Goal: Information Seeking & Learning: Find specific page/section

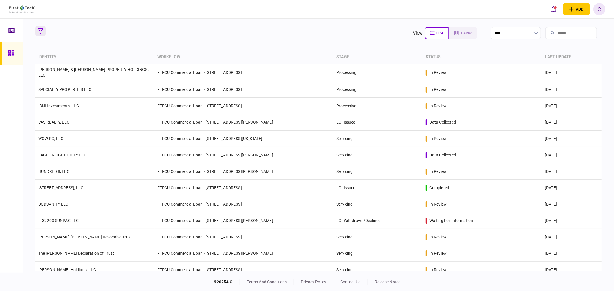
click at [39, 32] on icon "button" at bounding box center [40, 30] width 5 height 5
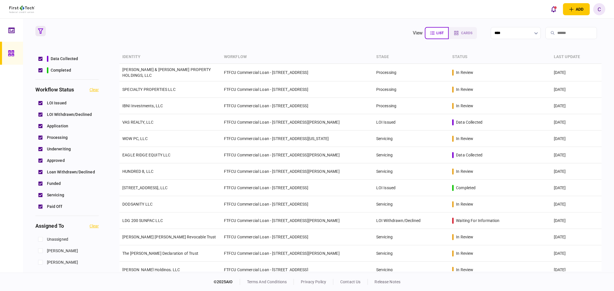
scroll to position [160, 0]
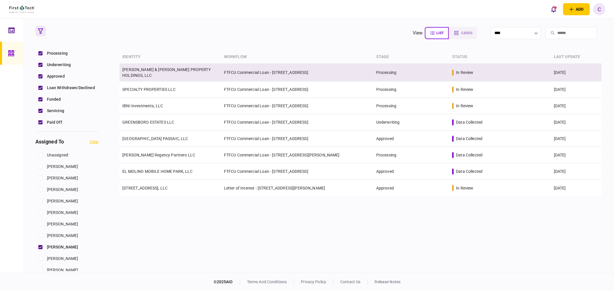
click at [173, 71] on link "[PERSON_NAME] & [PERSON_NAME] PROPERTY HOLDINGS, LLC" at bounding box center [166, 72] width 88 height 10
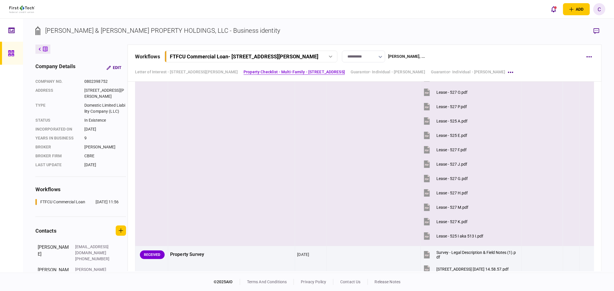
scroll to position [593, 0]
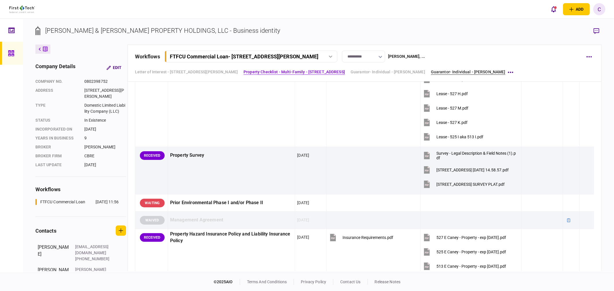
click at [441, 72] on link "Guarantor- Individual - [PERSON_NAME]" at bounding box center [468, 72] width 75 height 6
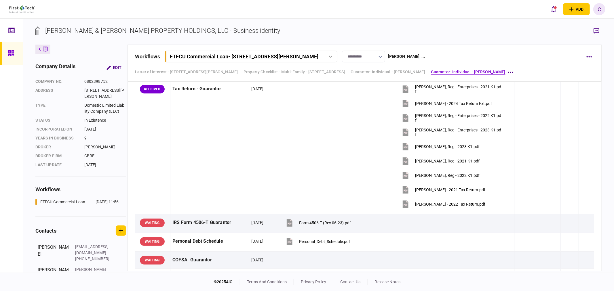
scroll to position [1251, 0]
click at [597, 32] on icon "button" at bounding box center [596, 31] width 6 height 6
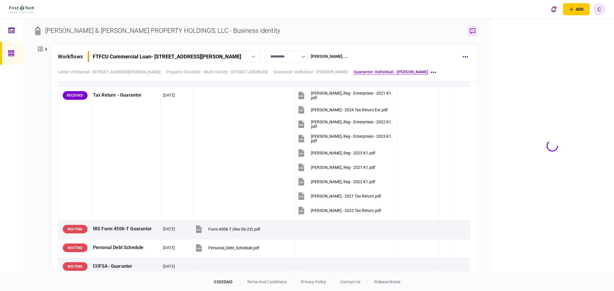
scroll to position [1258, 0]
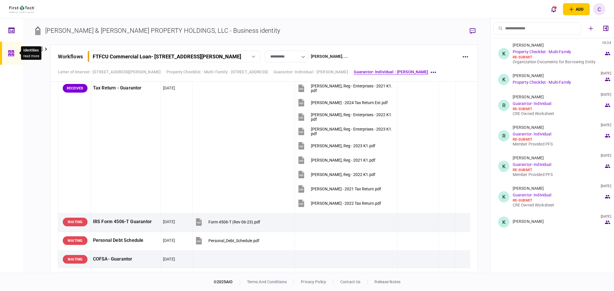
click at [9, 53] on icon at bounding box center [11, 53] width 6 height 6
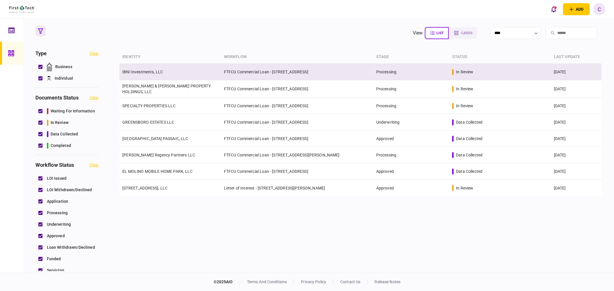
click at [150, 72] on link "IBNI Investments, LLC" at bounding box center [142, 72] width 41 height 5
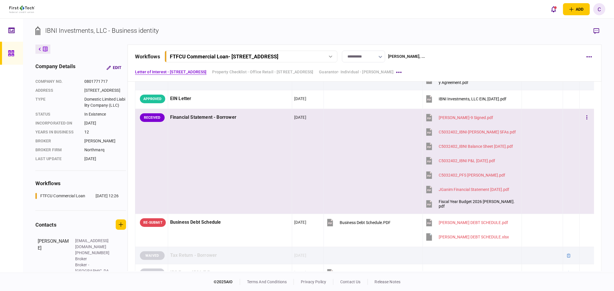
scroll to position [320, 0]
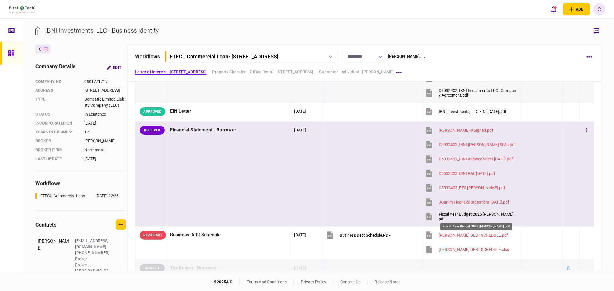
click at [474, 218] on div "Fiscal Year Budget 2026 [PERSON_NAME].pdf" at bounding box center [477, 216] width 78 height 9
